Goal: Task Accomplishment & Management: Manage account settings

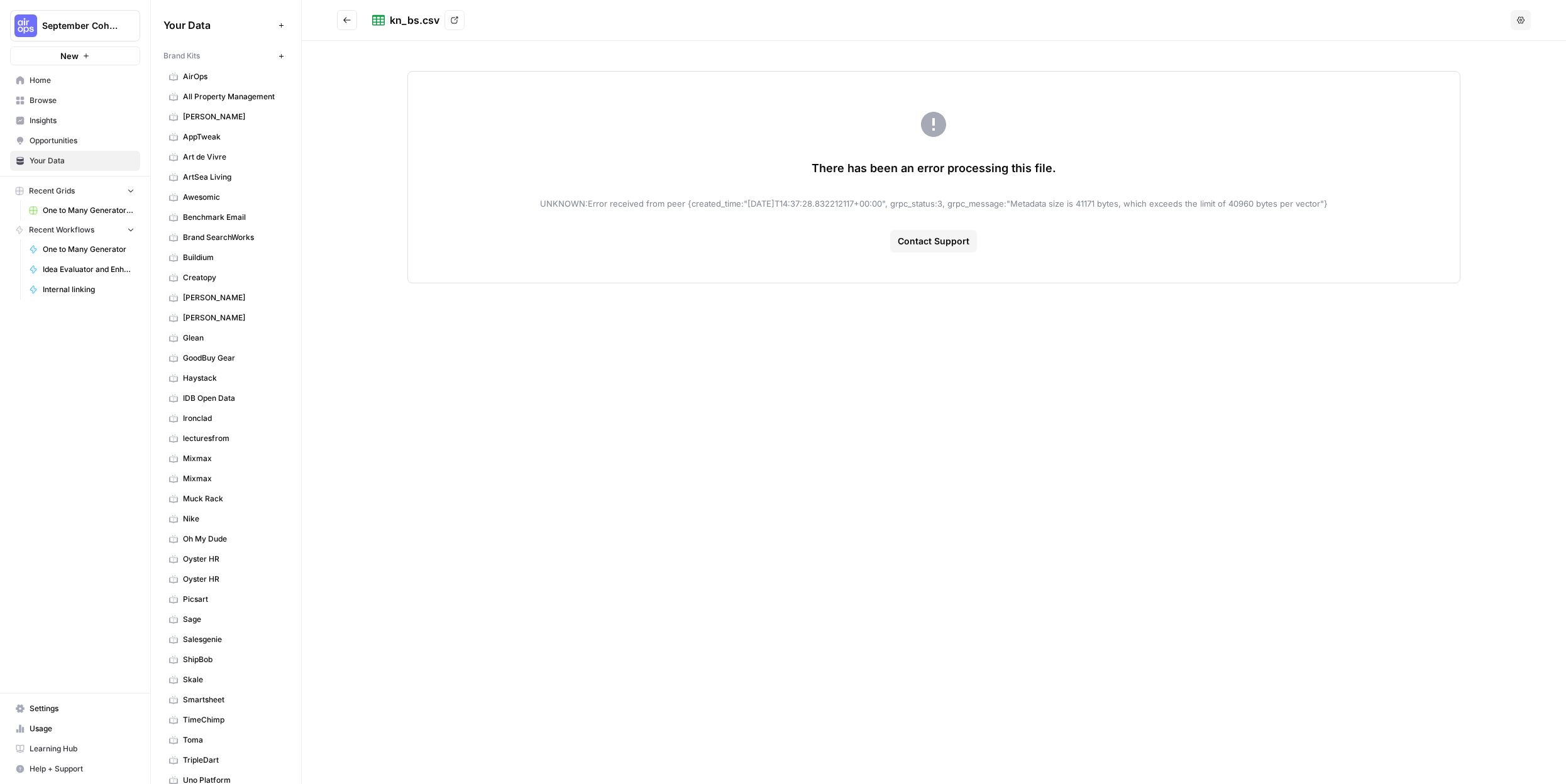
scroll to position [817, 0]
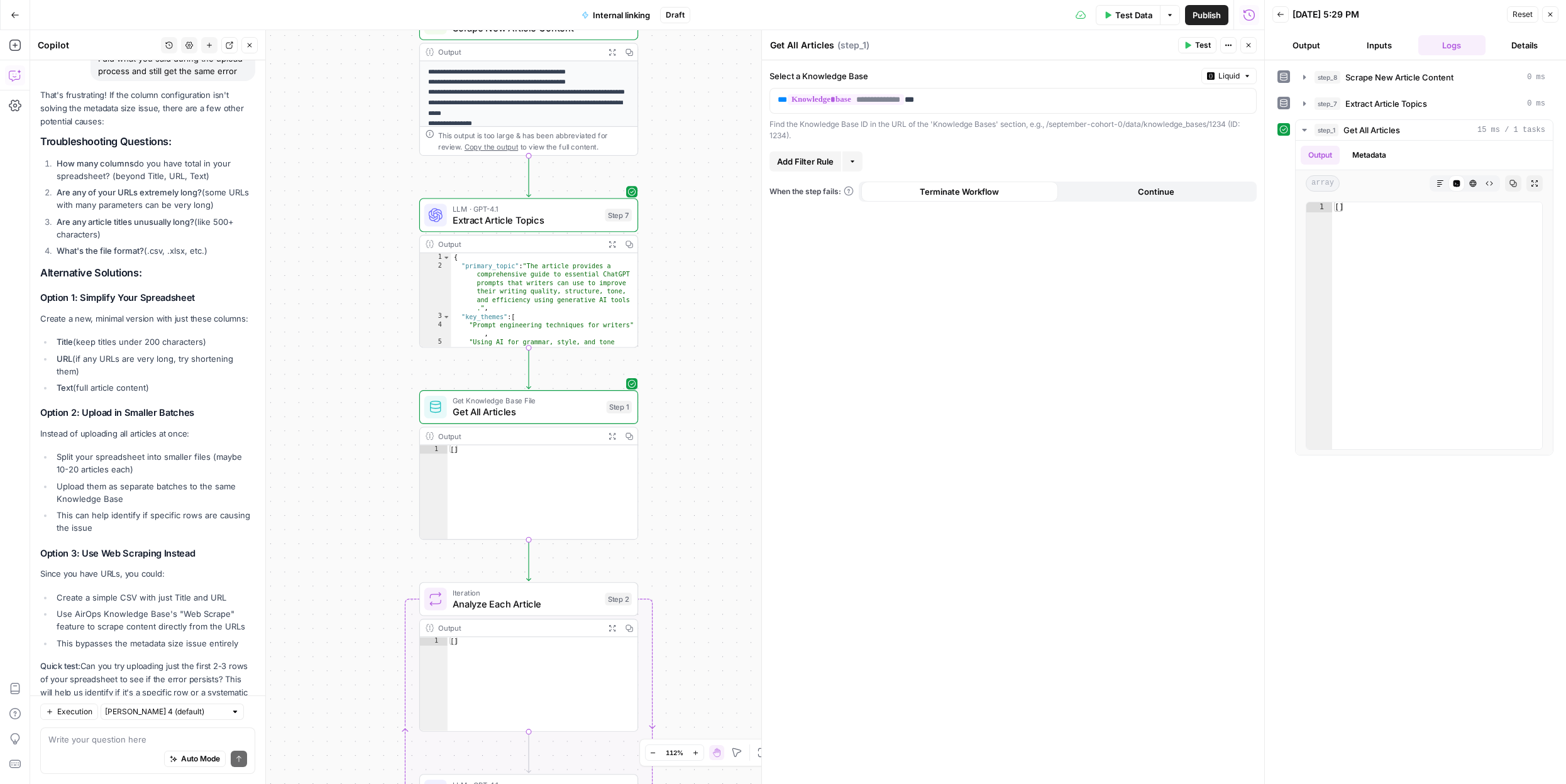
scroll to position [7925, 0]
click at [96, 291] on h3 "Option 1: Simplify Your Spreadsheet" at bounding box center [148, 297] width 215 height 12
click at [112, 754] on div "Auto Mode Send" at bounding box center [148, 760] width 199 height 28
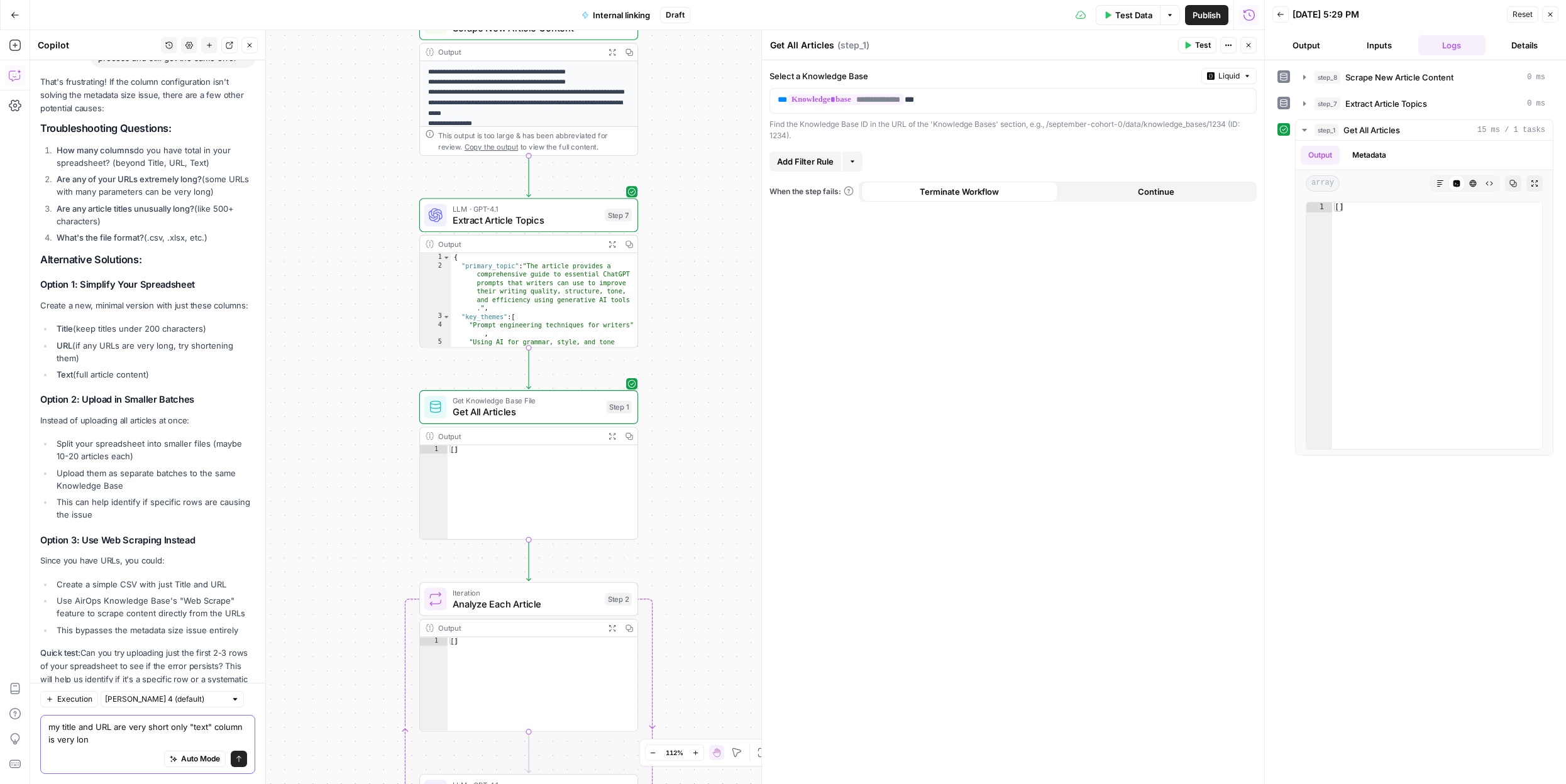
type textarea "my title and URL are very short only "text" column is very long"
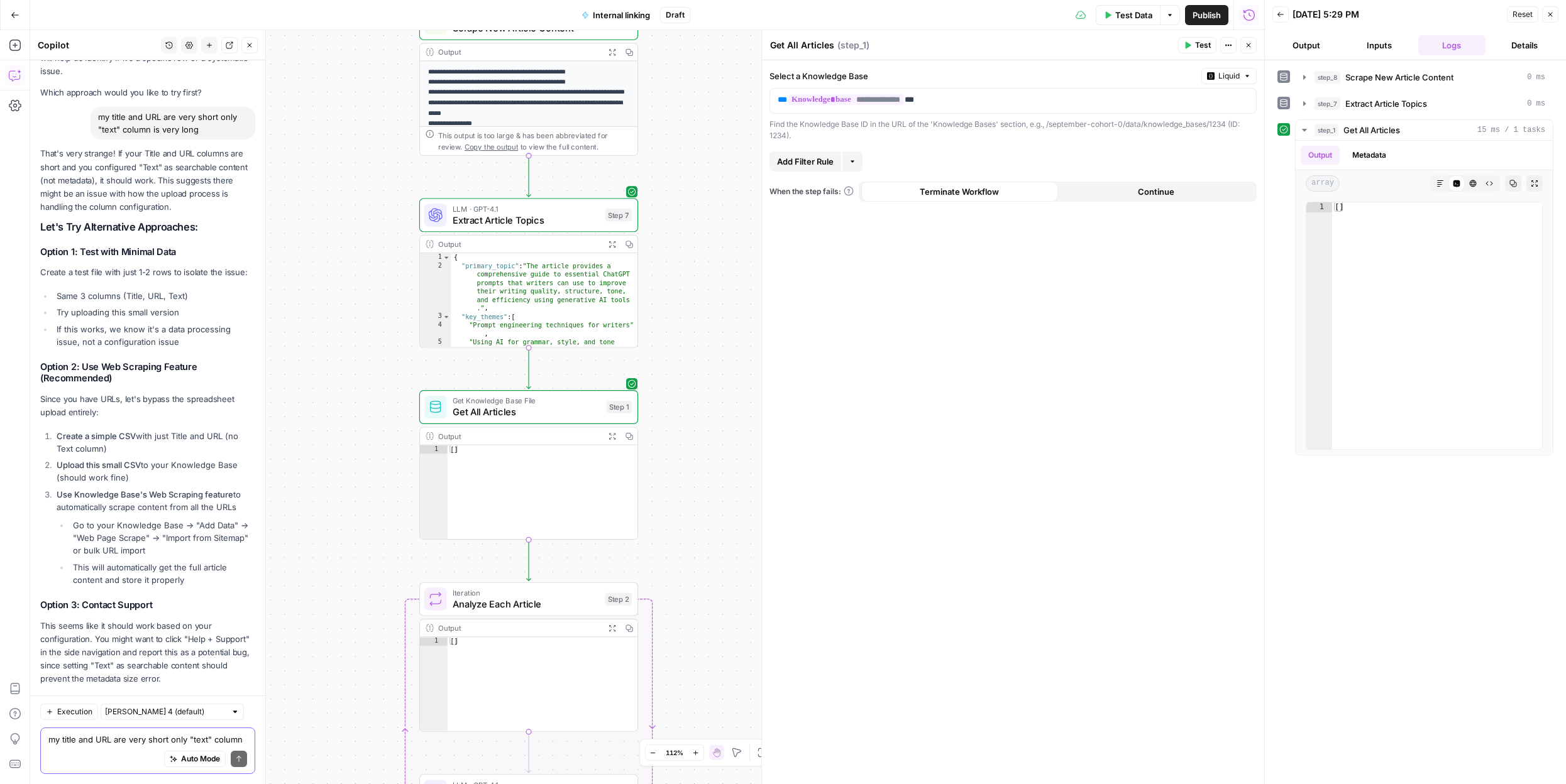
scroll to position [8559, 0]
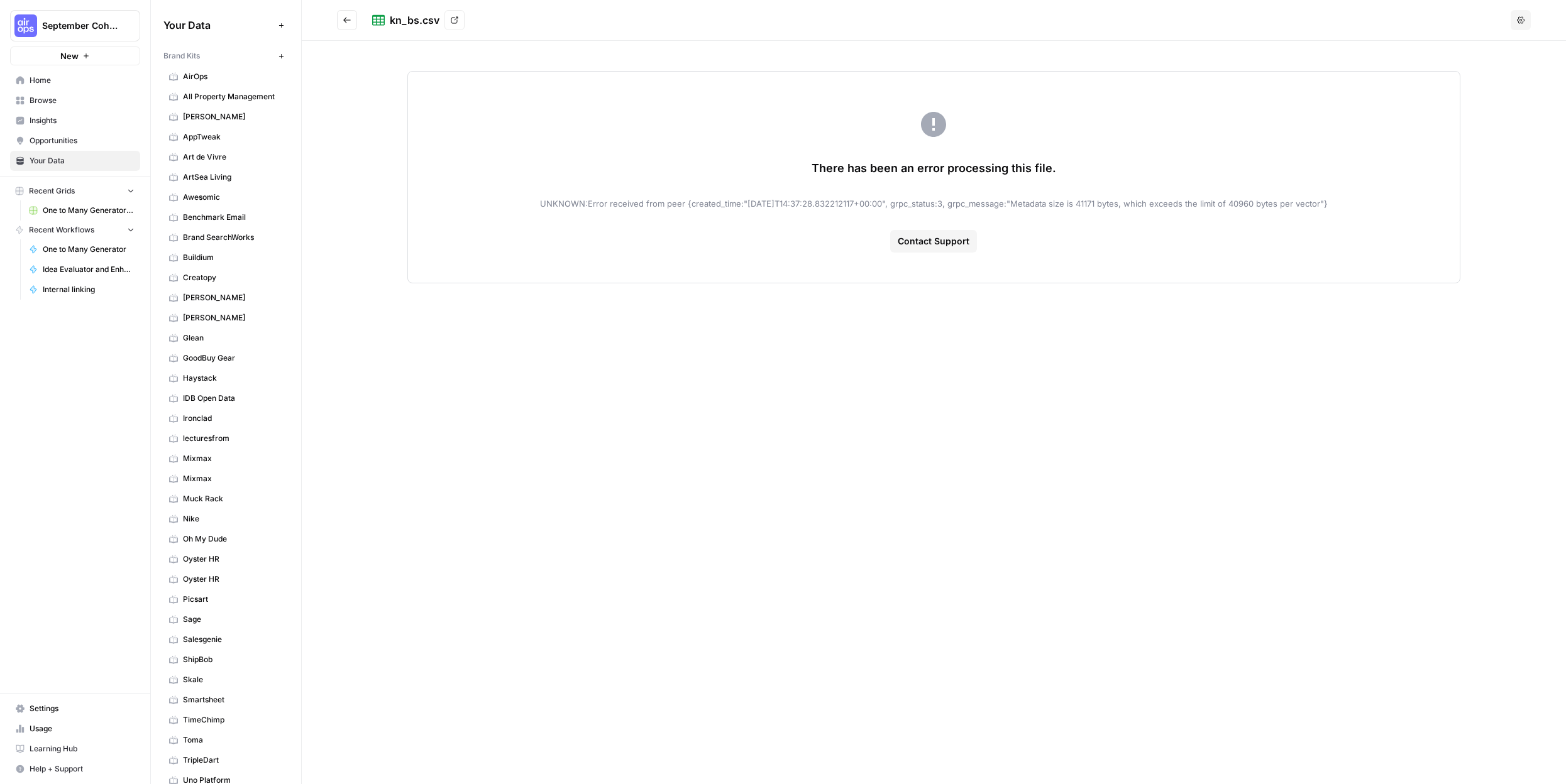
scroll to position [817, 0]
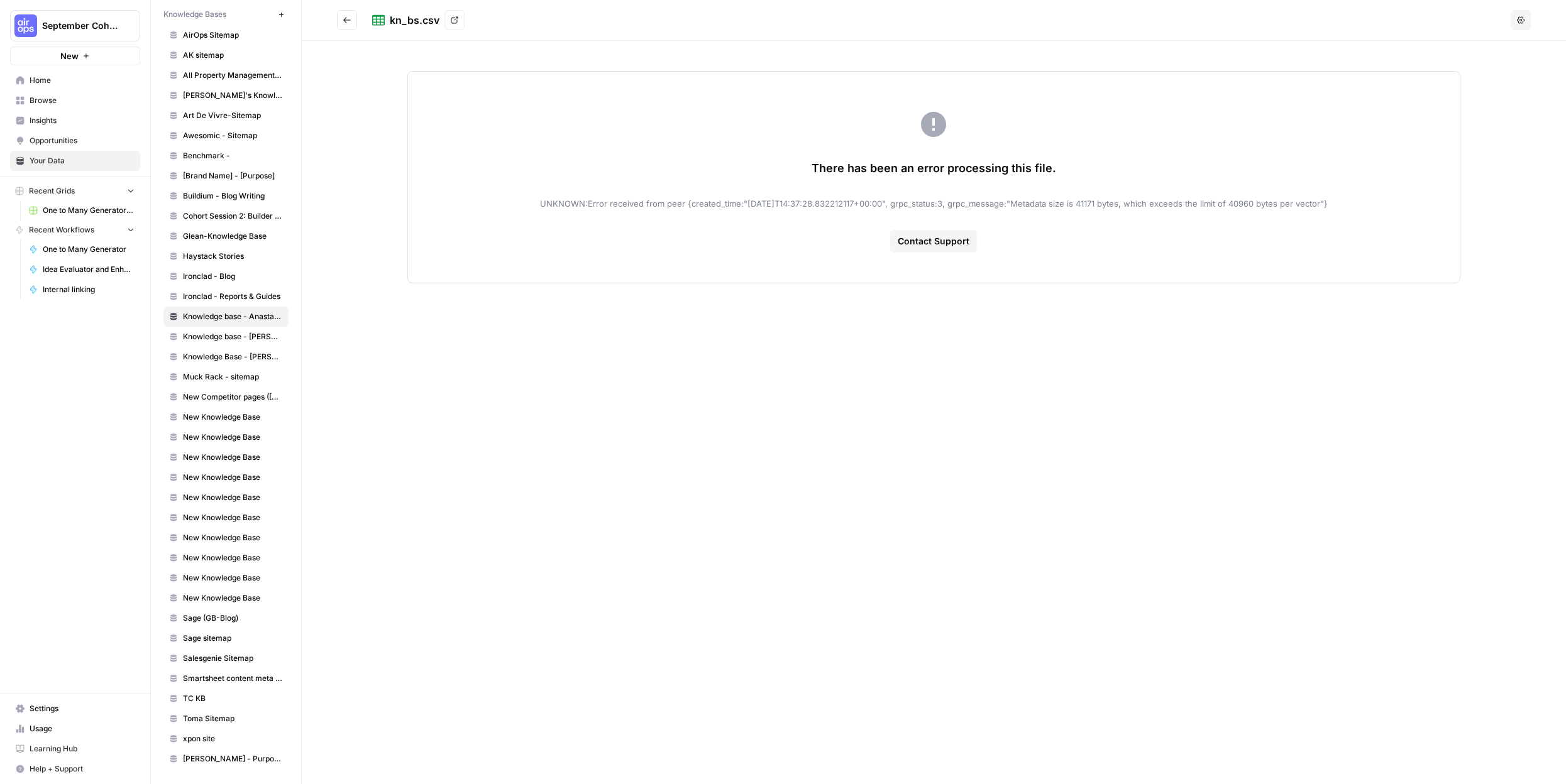
click at [343, 21] on icon "Go back" at bounding box center [347, 20] width 9 height 9
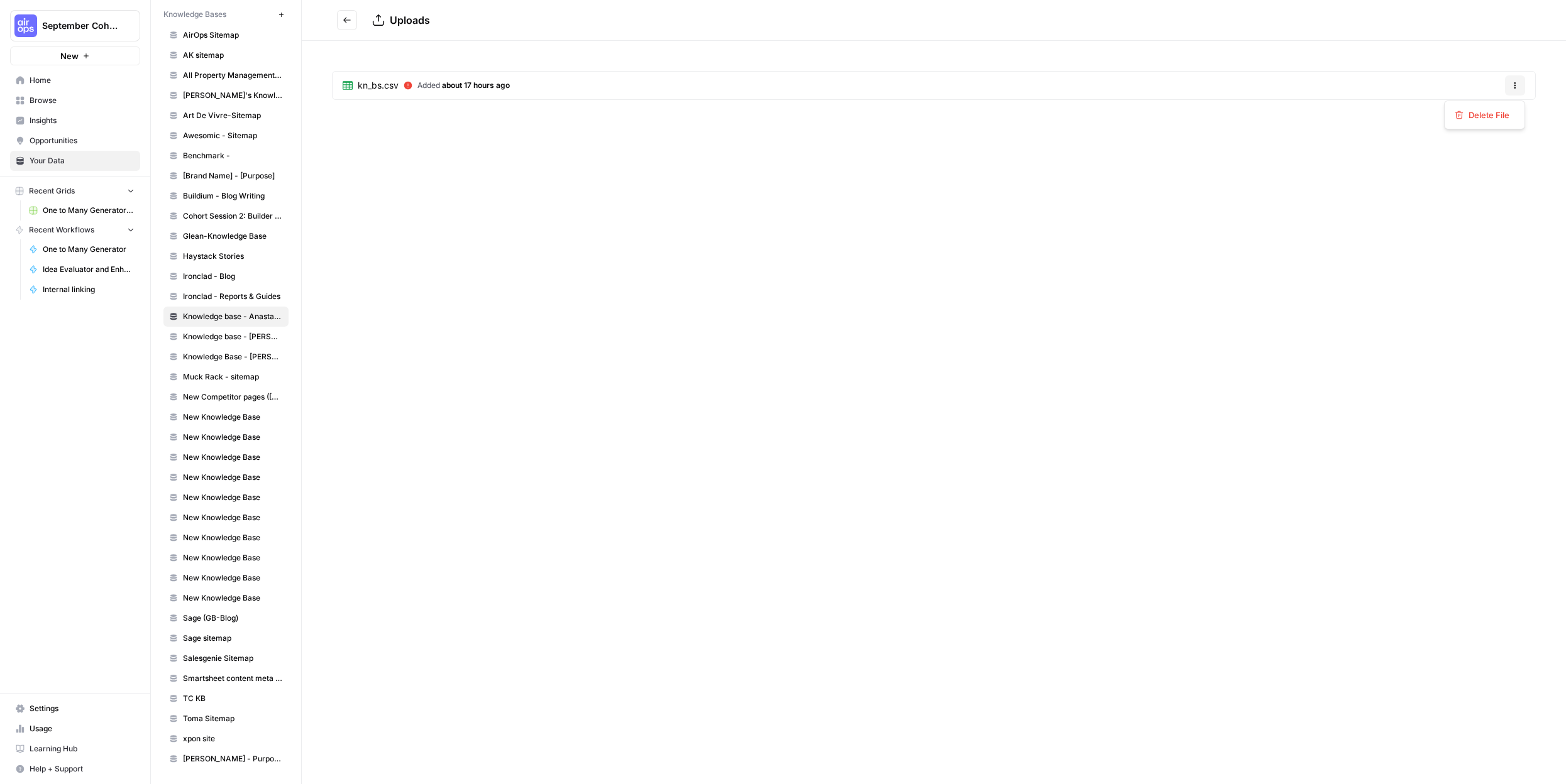
click at [1511, 86] on icon "button" at bounding box center [1515, 86] width 7 height 7
click at [1476, 112] on span "Delete File" at bounding box center [1488, 114] width 41 height 12
click at [733, 160] on span "Delete" at bounding box center [738, 159] width 27 height 12
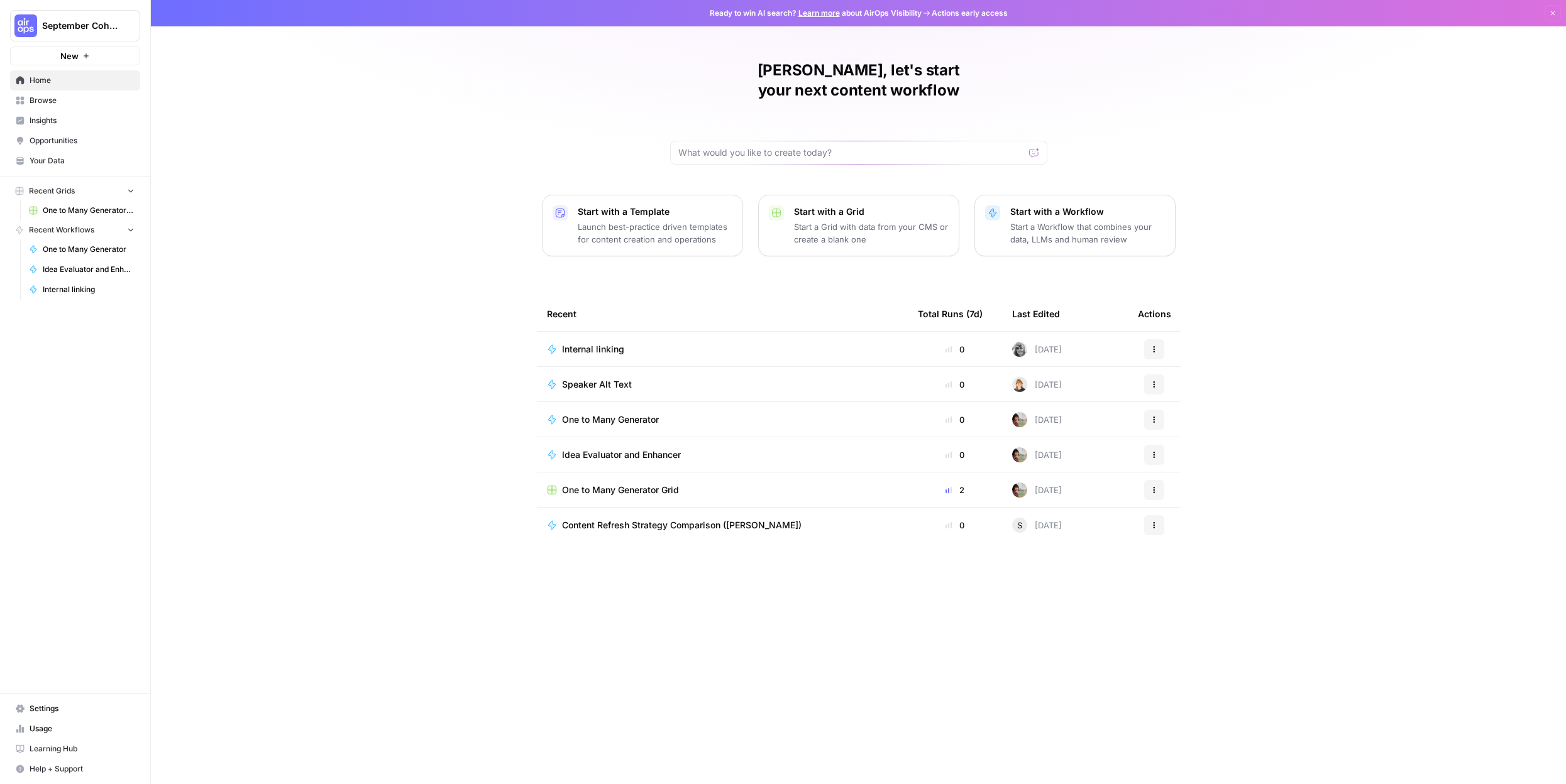
click at [83, 17] on button "September Cohort" at bounding box center [75, 25] width 130 height 31
click at [112, 114] on span "Upwork" at bounding box center [121, 114] width 166 height 12
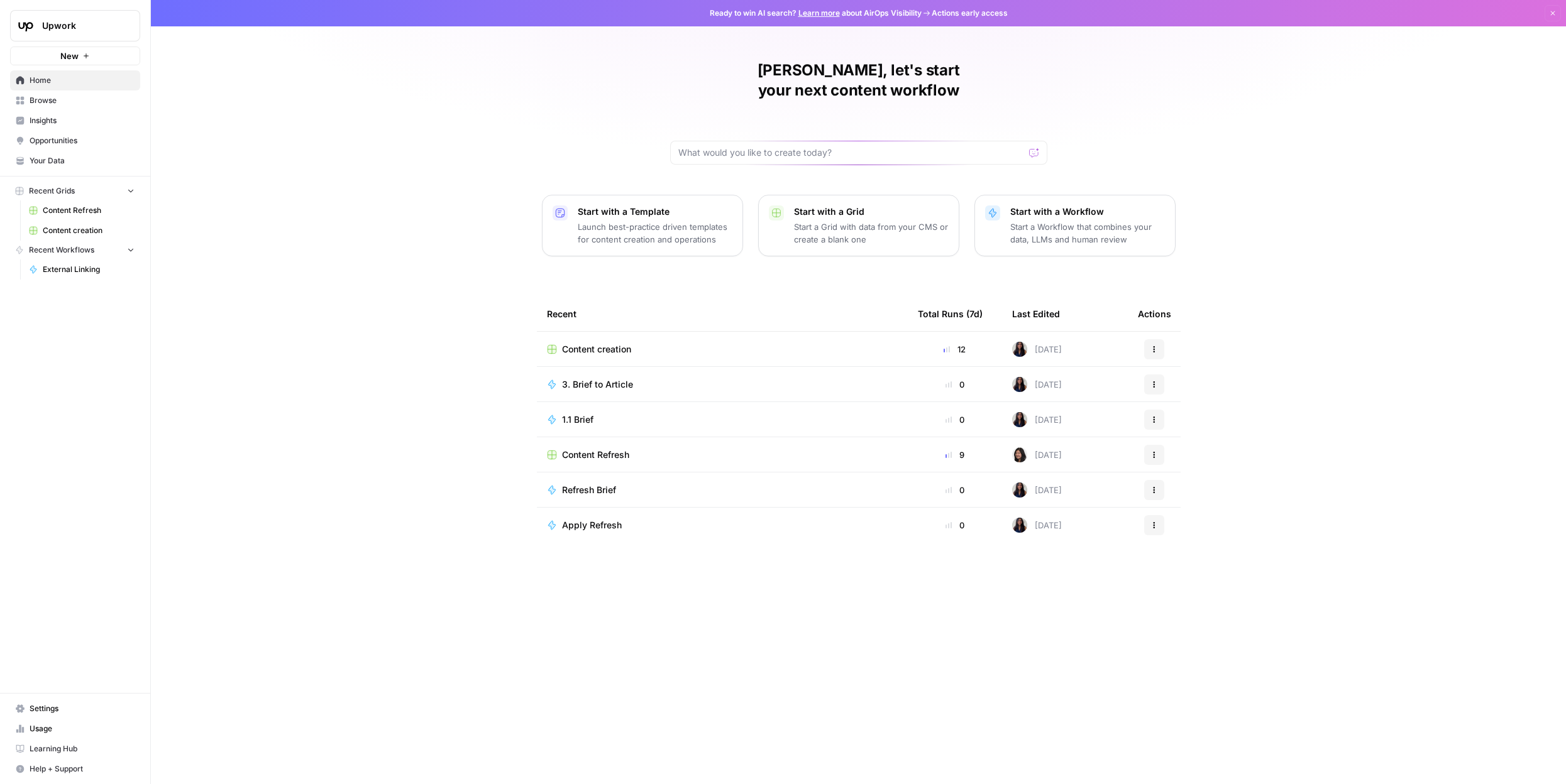
click at [81, 155] on span "Your Data" at bounding box center [82, 161] width 105 height 12
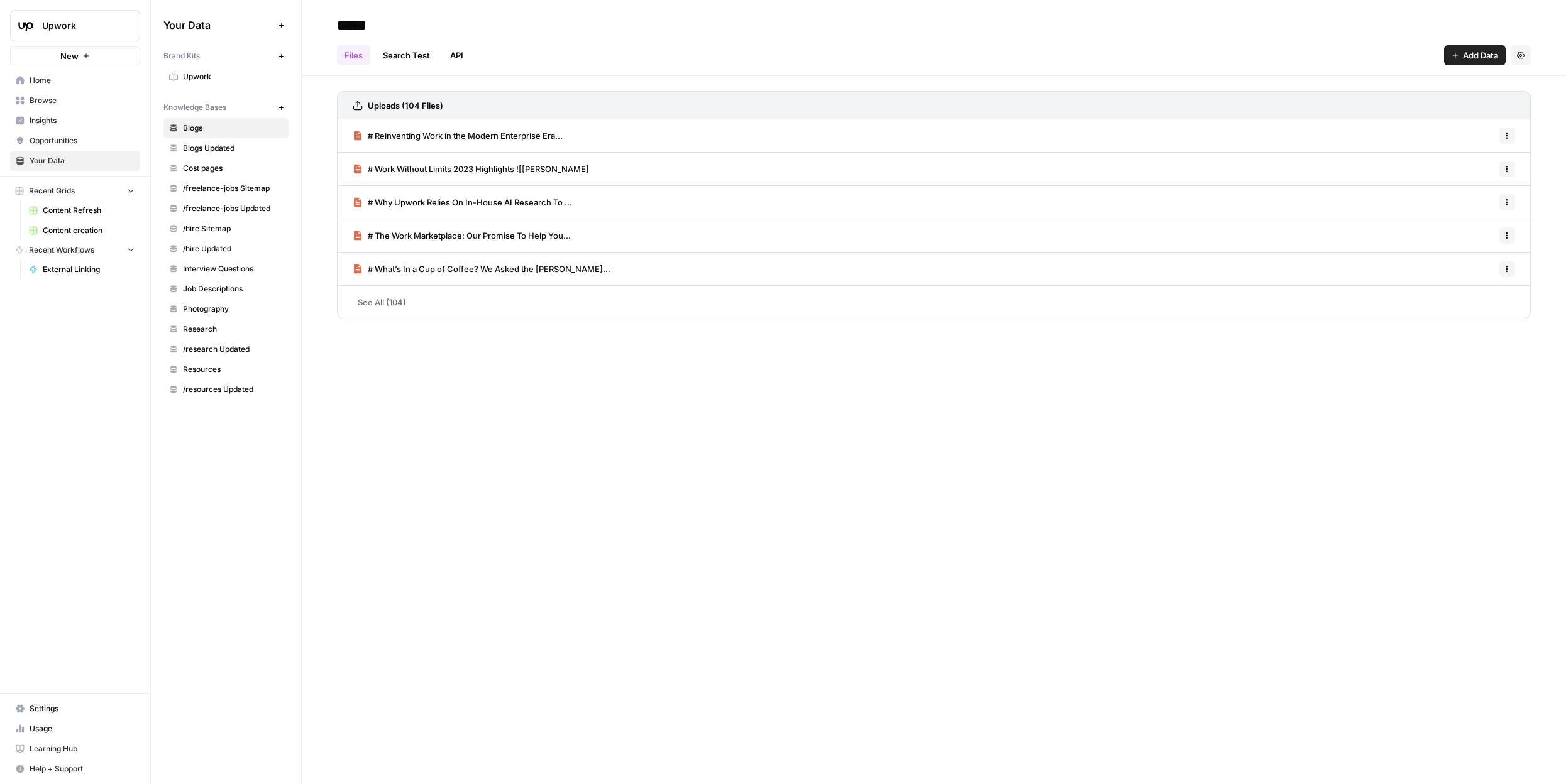
click at [474, 143] on link "# Reinventing Work in the Modern Enterprise Era..." at bounding box center [458, 135] width 210 height 33
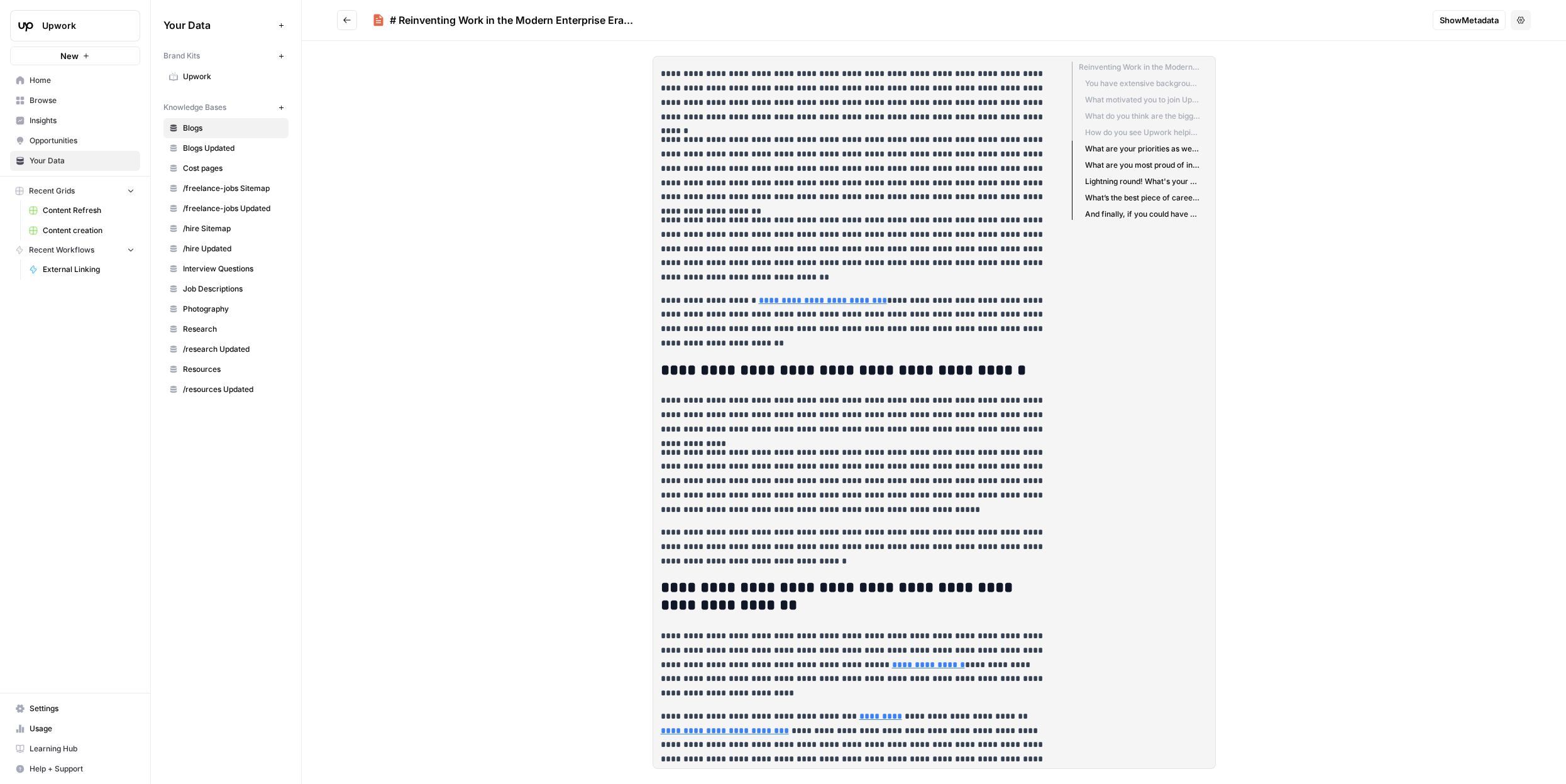
scroll to position [2011, 0]
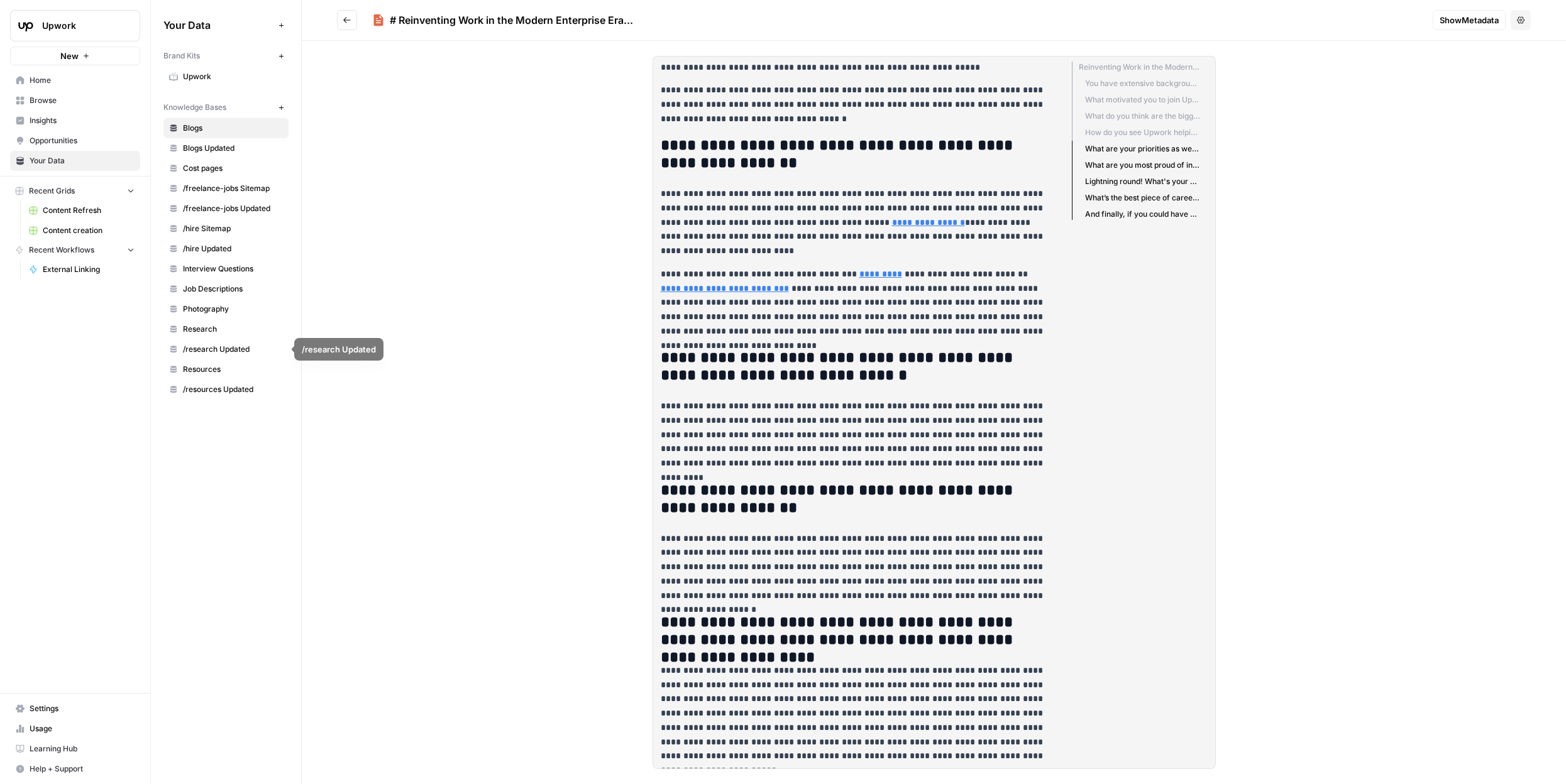
click at [225, 370] on span "Resources" at bounding box center [233, 370] width 100 height 12
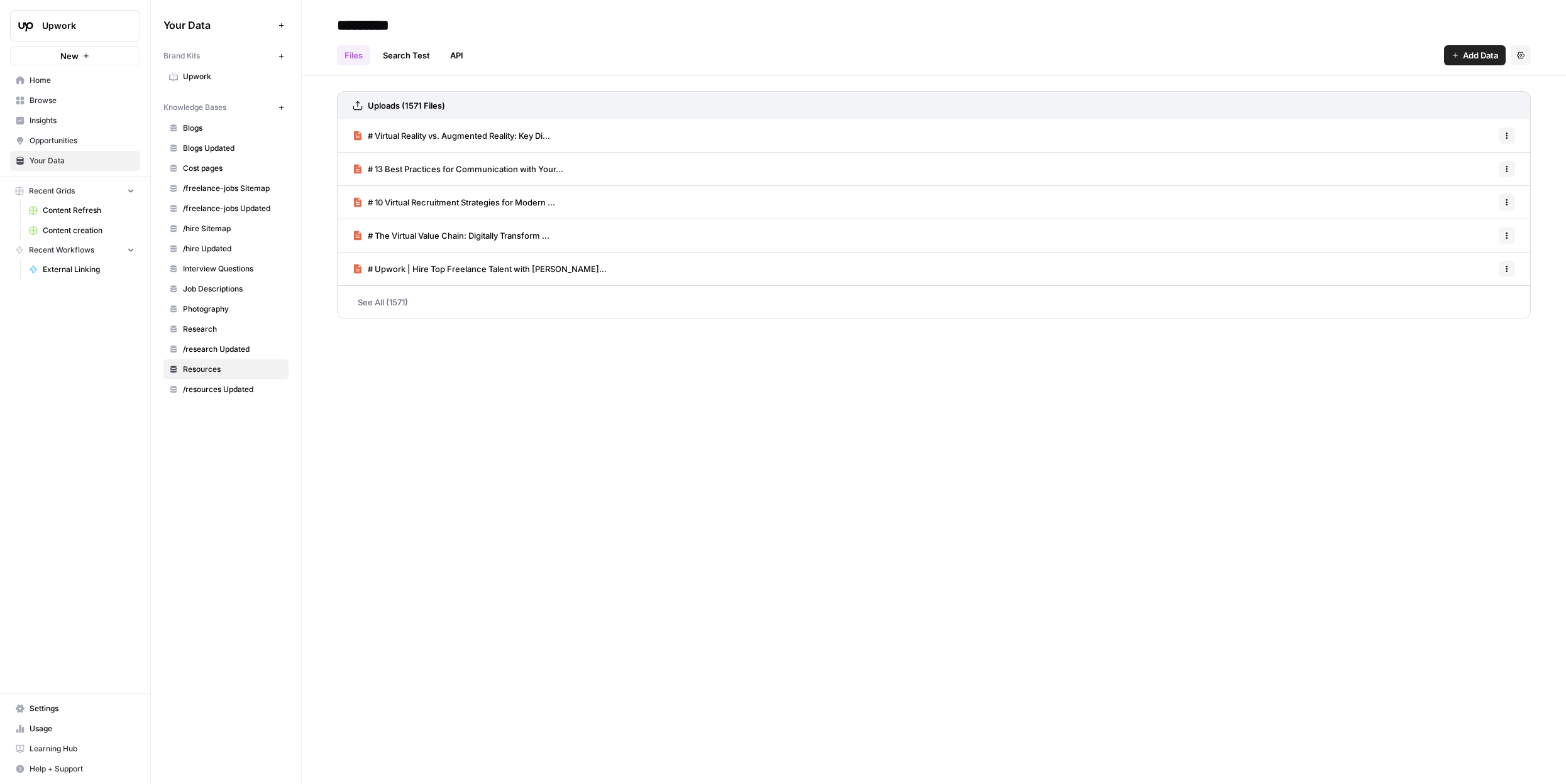
click at [394, 301] on link "See All (1571)" at bounding box center [933, 302] width 1194 height 33
click at [514, 550] on div "********* Files Search Test API Add Data Settings Uploads (1571 Files) # Virtua…" at bounding box center [933, 392] width 1264 height 784
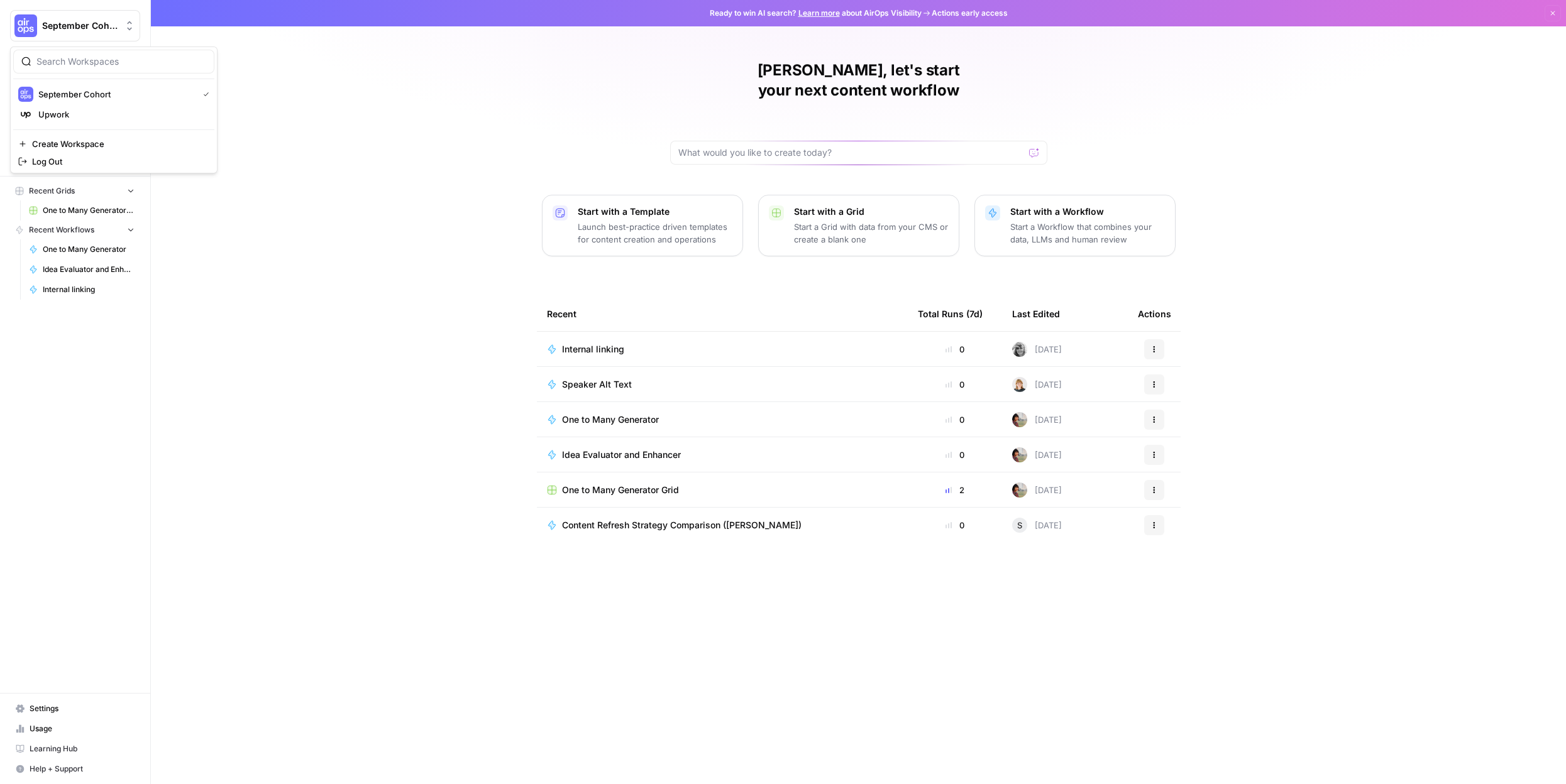
click at [98, 26] on span "September Cohort" at bounding box center [80, 25] width 76 height 12
click at [88, 119] on span "Upwork" at bounding box center [121, 114] width 166 height 12
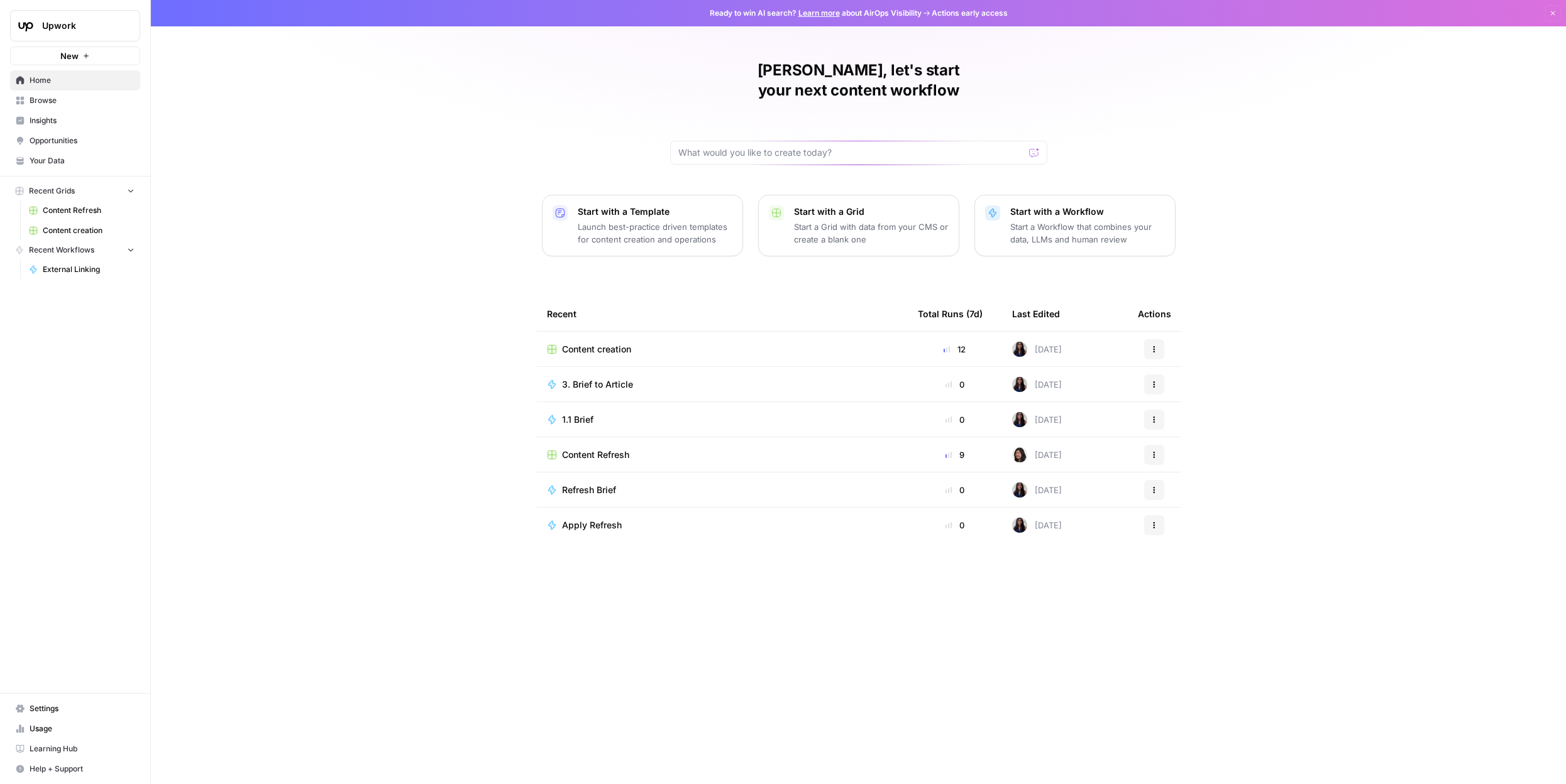
click at [1551, 10] on icon "button" at bounding box center [1552, 13] width 7 height 7
